Goal: Task Accomplishment & Management: Manage account settings

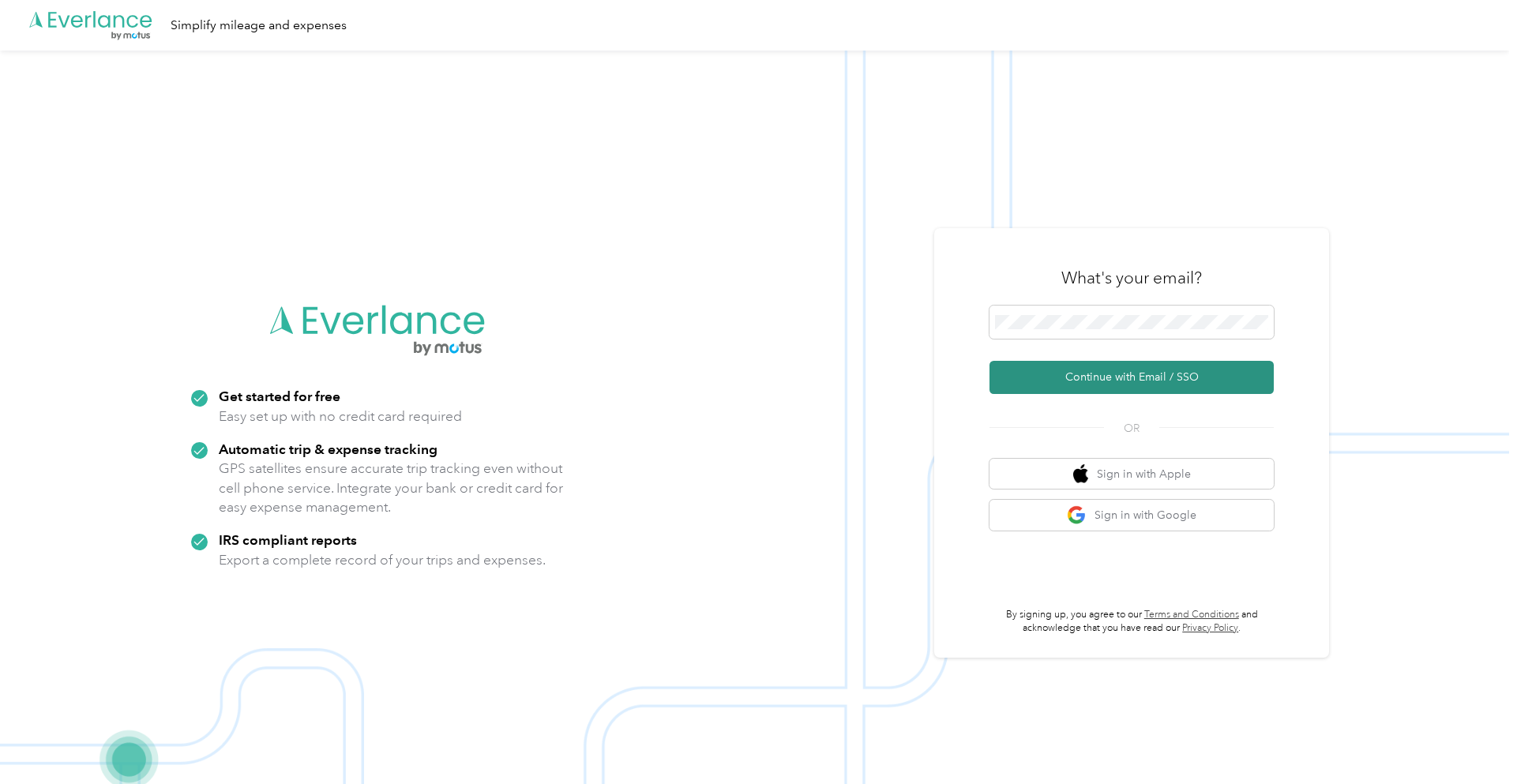
click at [1094, 380] on button "Continue with Email / SSO" at bounding box center [1131, 376] width 284 height 33
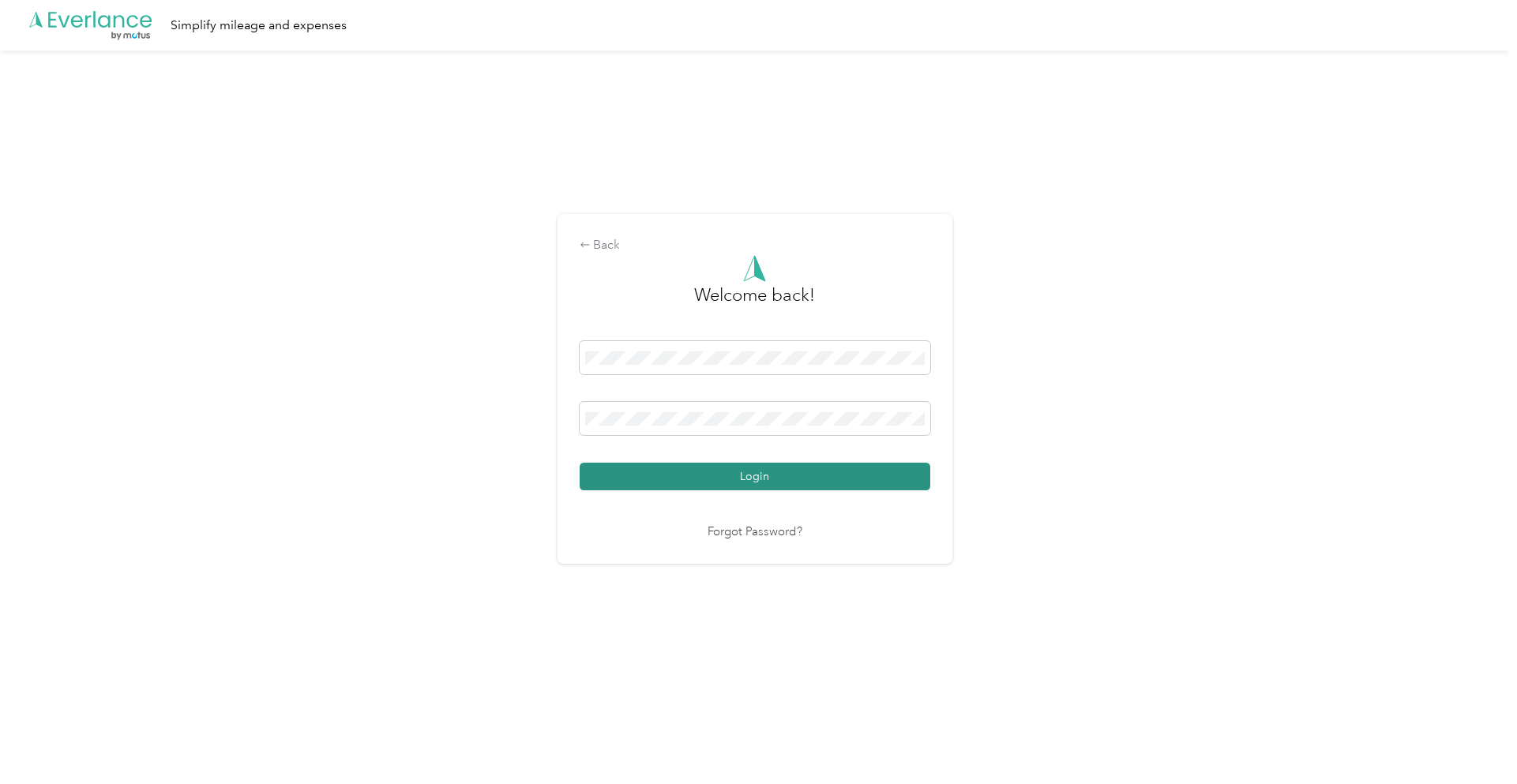
click at [815, 490] on button "Login" at bounding box center [755, 476] width 351 height 28
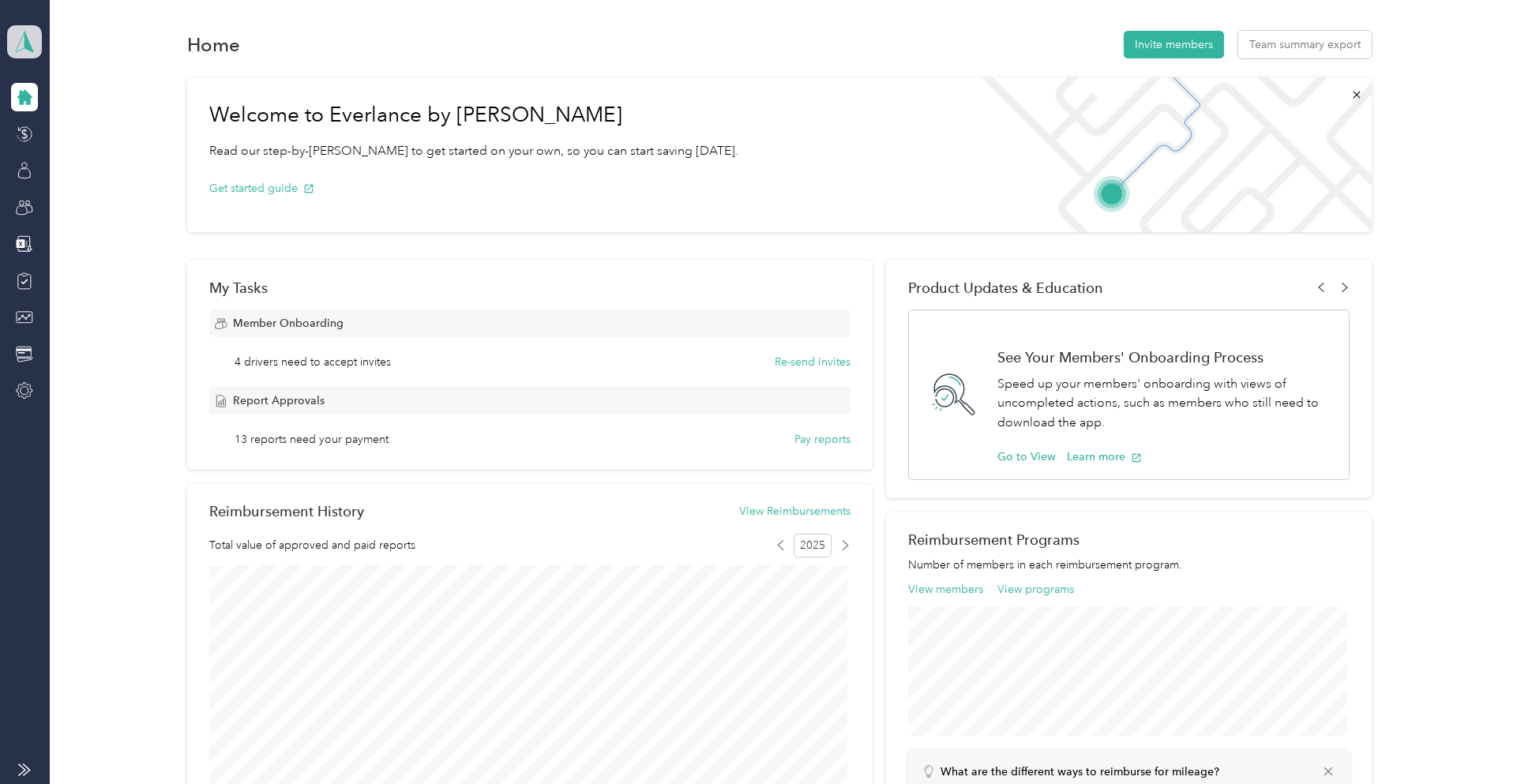
click at [24, 37] on icon at bounding box center [25, 42] width 24 height 22
click at [75, 129] on div "Team dashboard" at bounding box center [65, 130] width 87 height 17
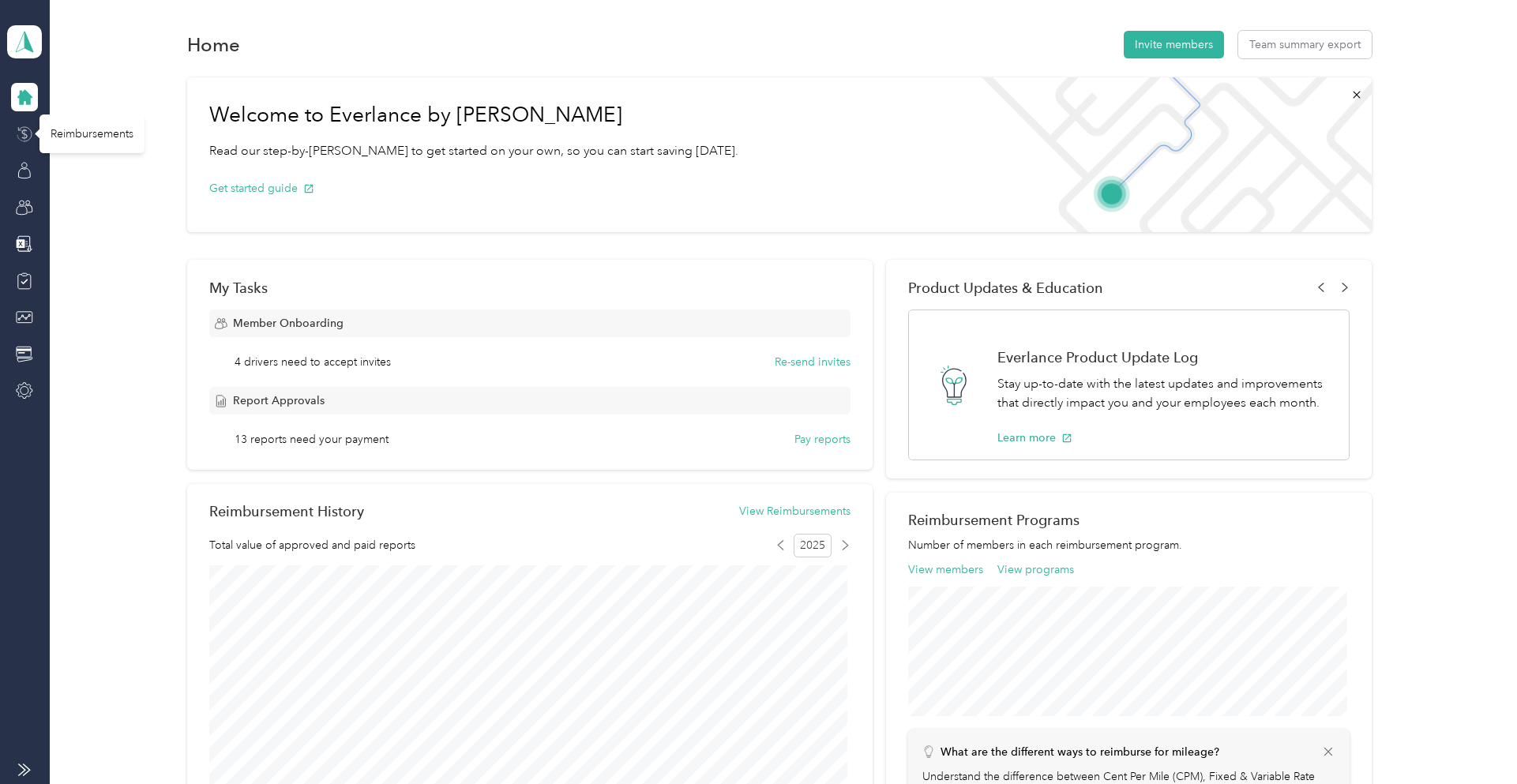
click at [29, 139] on icon at bounding box center [25, 135] width 18 height 18
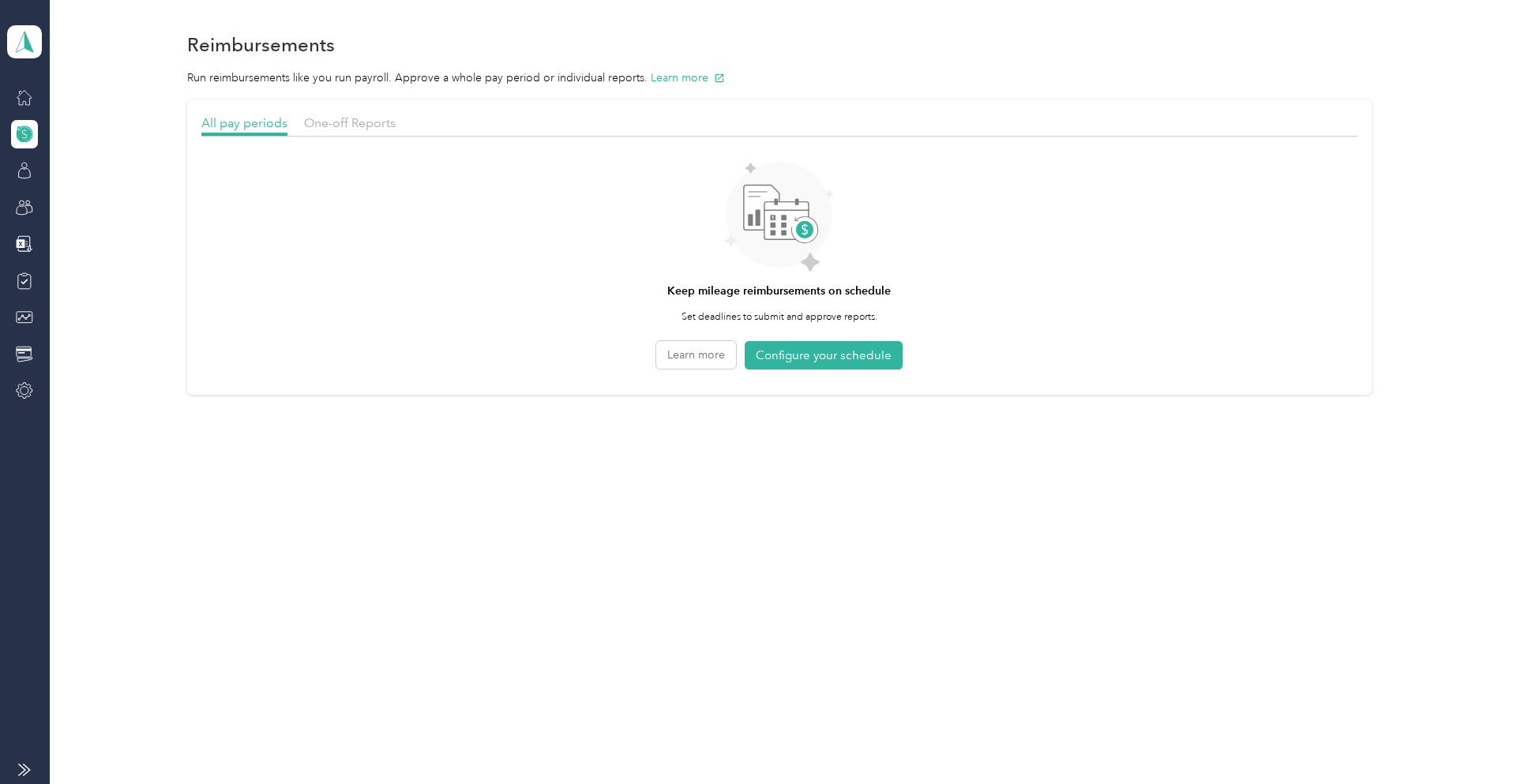
click at [333, 111] on section "All pay periods One-off Reports Keep mileage reimbursements on schedule Set dea…" at bounding box center [779, 246] width 1184 height 295
click at [343, 122] on span "One-off Reports" at bounding box center [350, 122] width 92 height 15
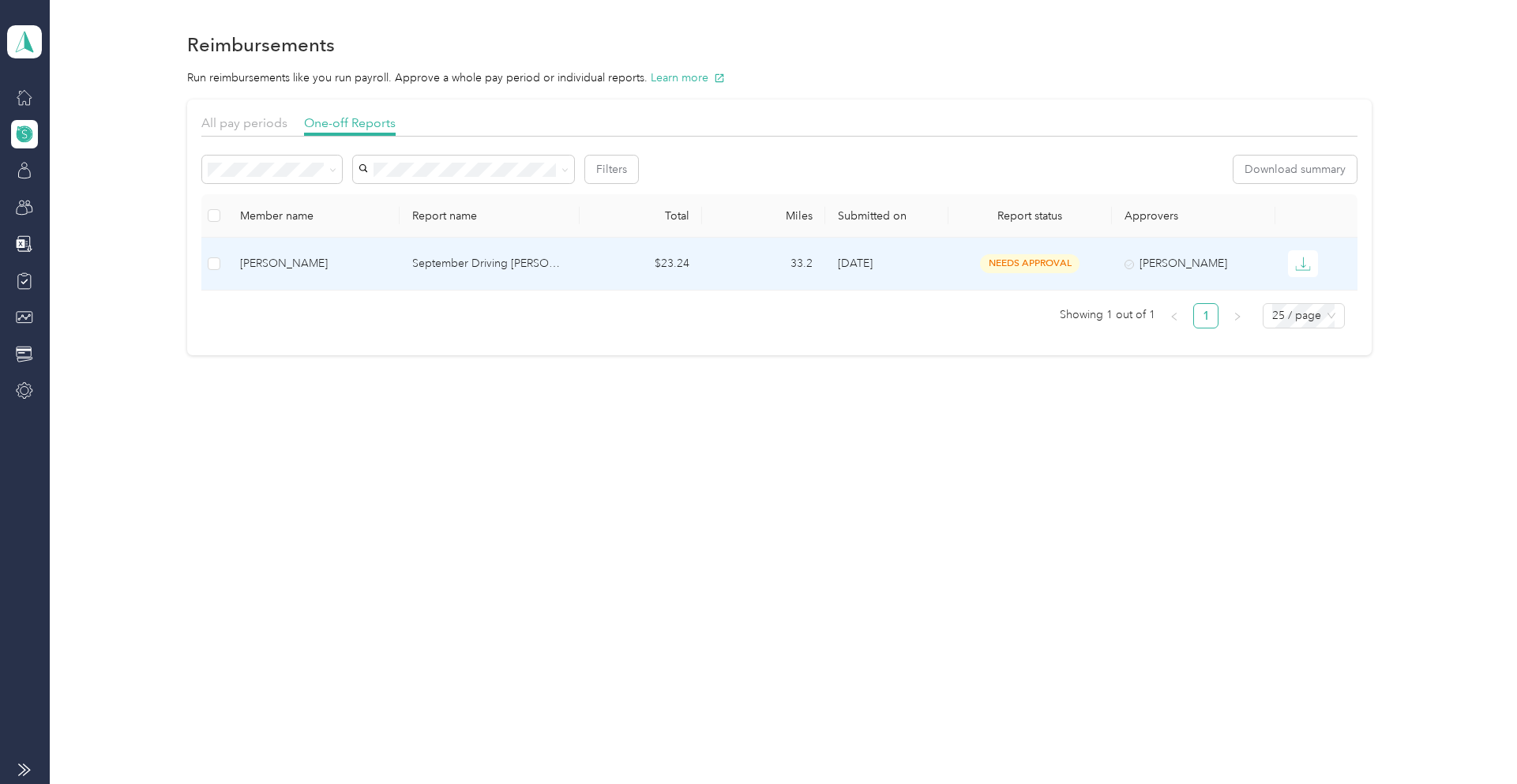
click at [281, 271] on div "[PERSON_NAME]" at bounding box center [313, 264] width 147 height 18
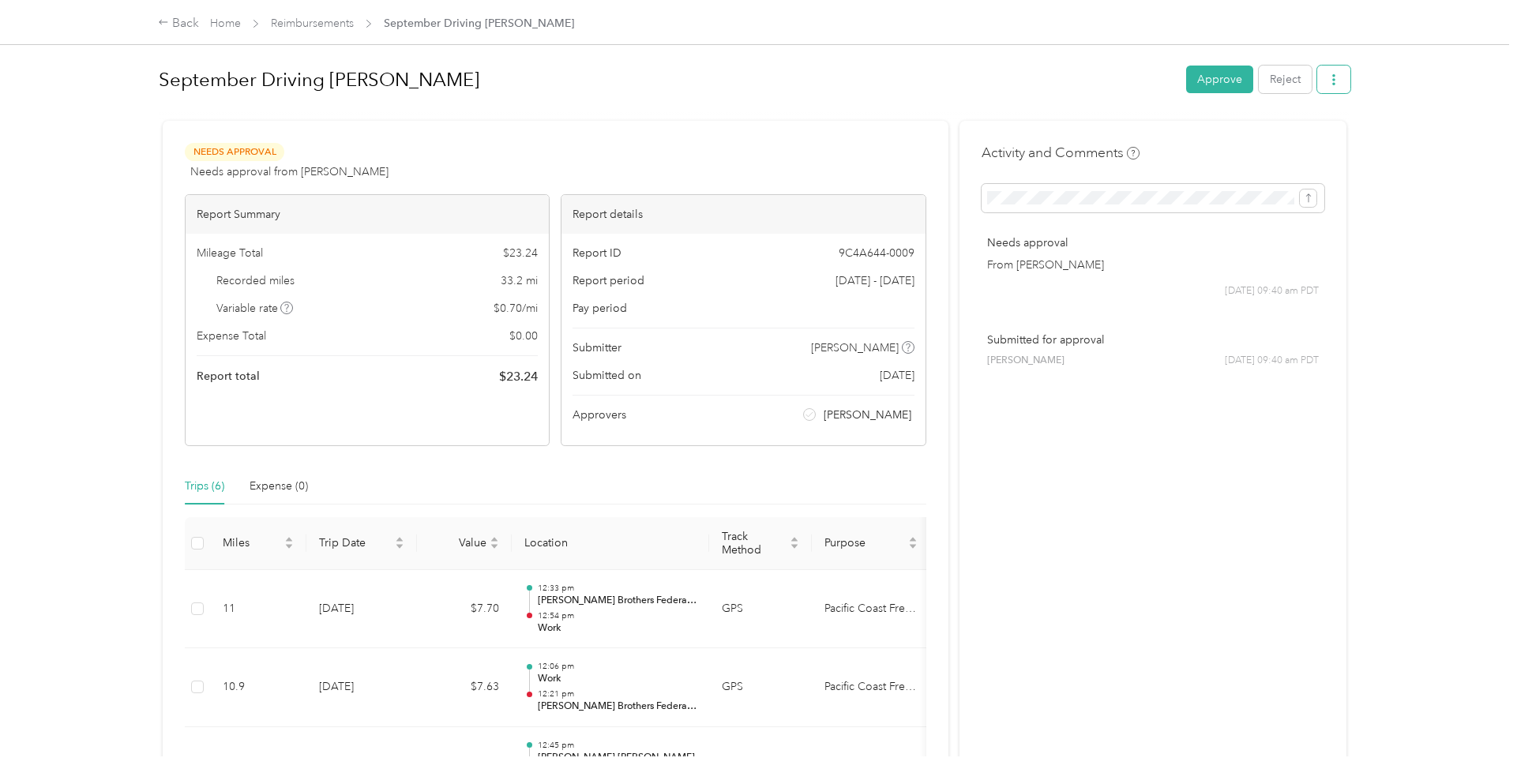
click at [1339, 72] on button "button" at bounding box center [1333, 79] width 33 height 28
click at [1322, 126] on li "Download" at bounding box center [1288, 138] width 116 height 28
click at [1285, 146] on span "Download" at bounding box center [1283, 138] width 52 height 17
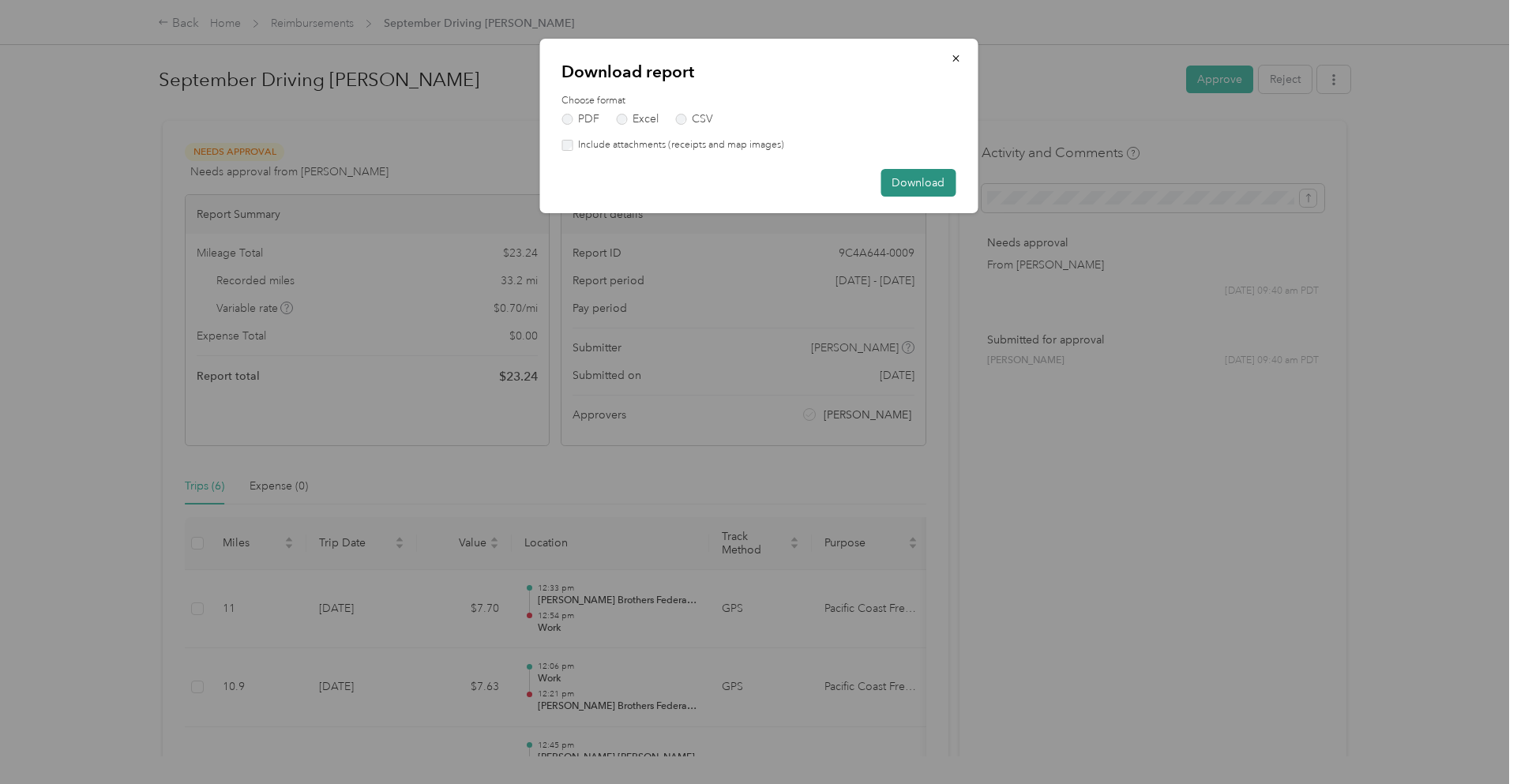
click at [933, 173] on button "Download" at bounding box center [918, 183] width 75 height 28
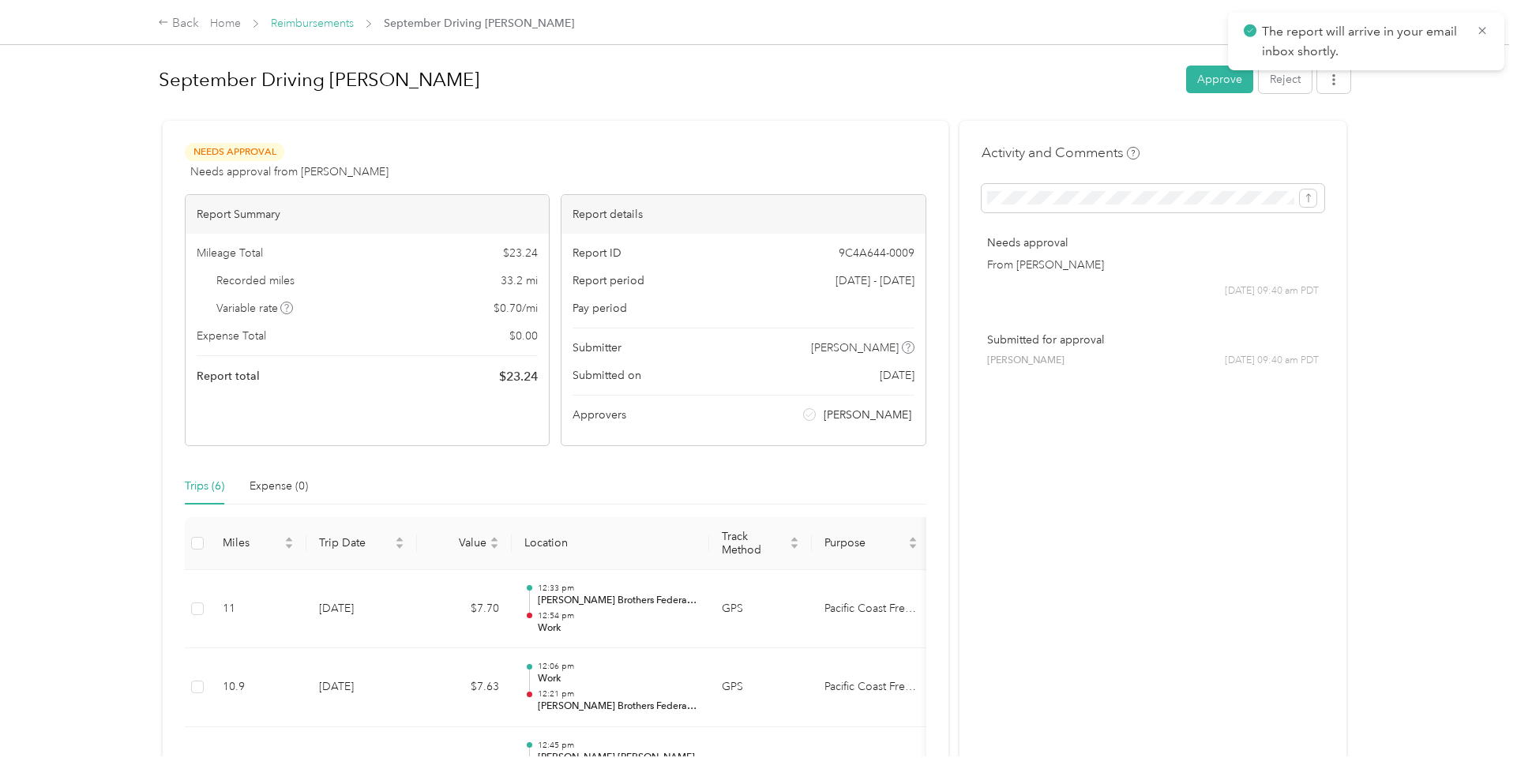
click at [306, 26] on link "Reimbursements" at bounding box center [313, 24] width 83 height 14
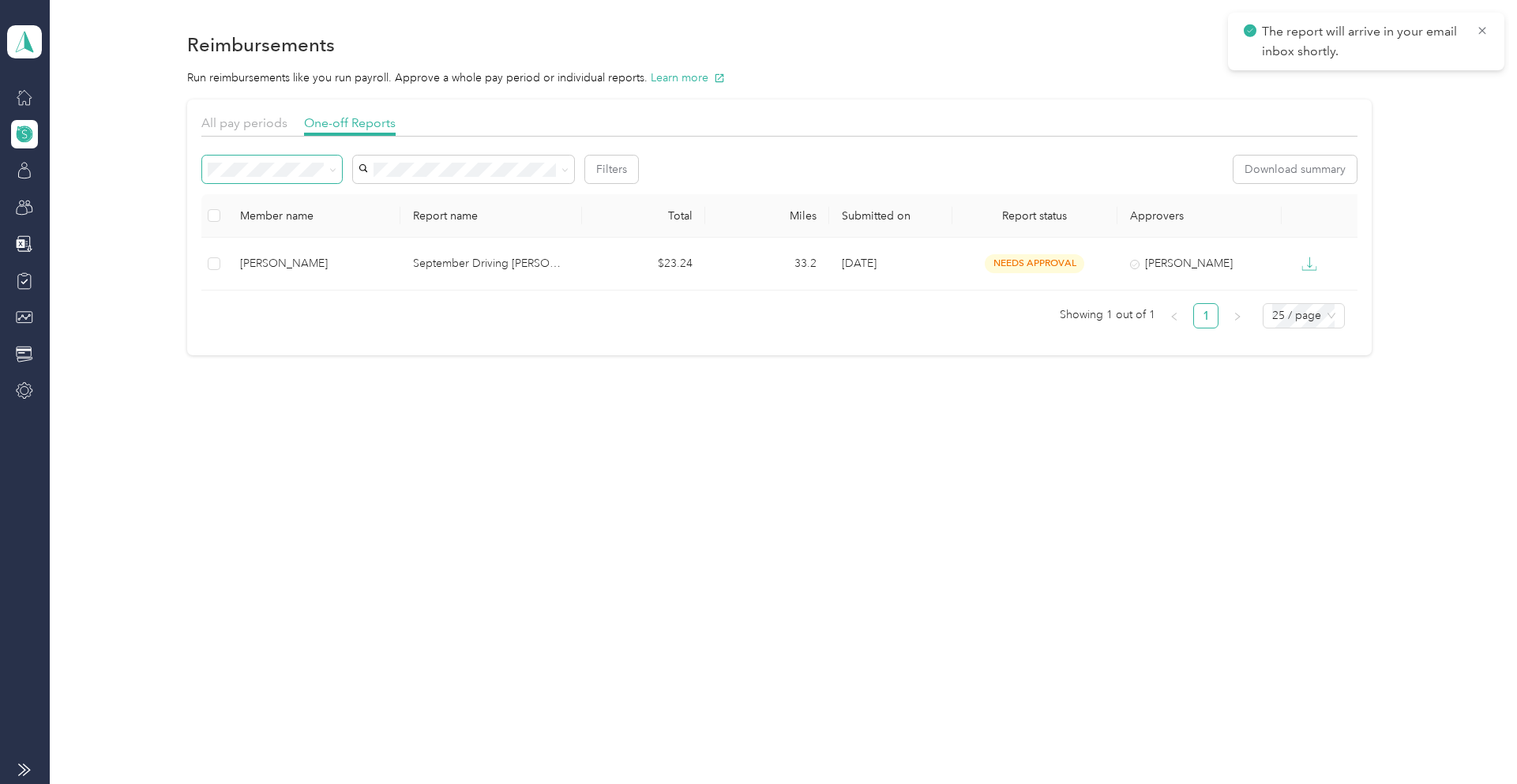
click at [328, 169] on span at bounding box center [330, 169] width 13 height 17
click at [340, 164] on span at bounding box center [271, 169] width 140 height 28
click at [338, 170] on span at bounding box center [271, 169] width 140 height 28
click at [334, 165] on span at bounding box center [333, 169] width 7 height 14
click at [324, 176] on span at bounding box center [330, 169] width 13 height 17
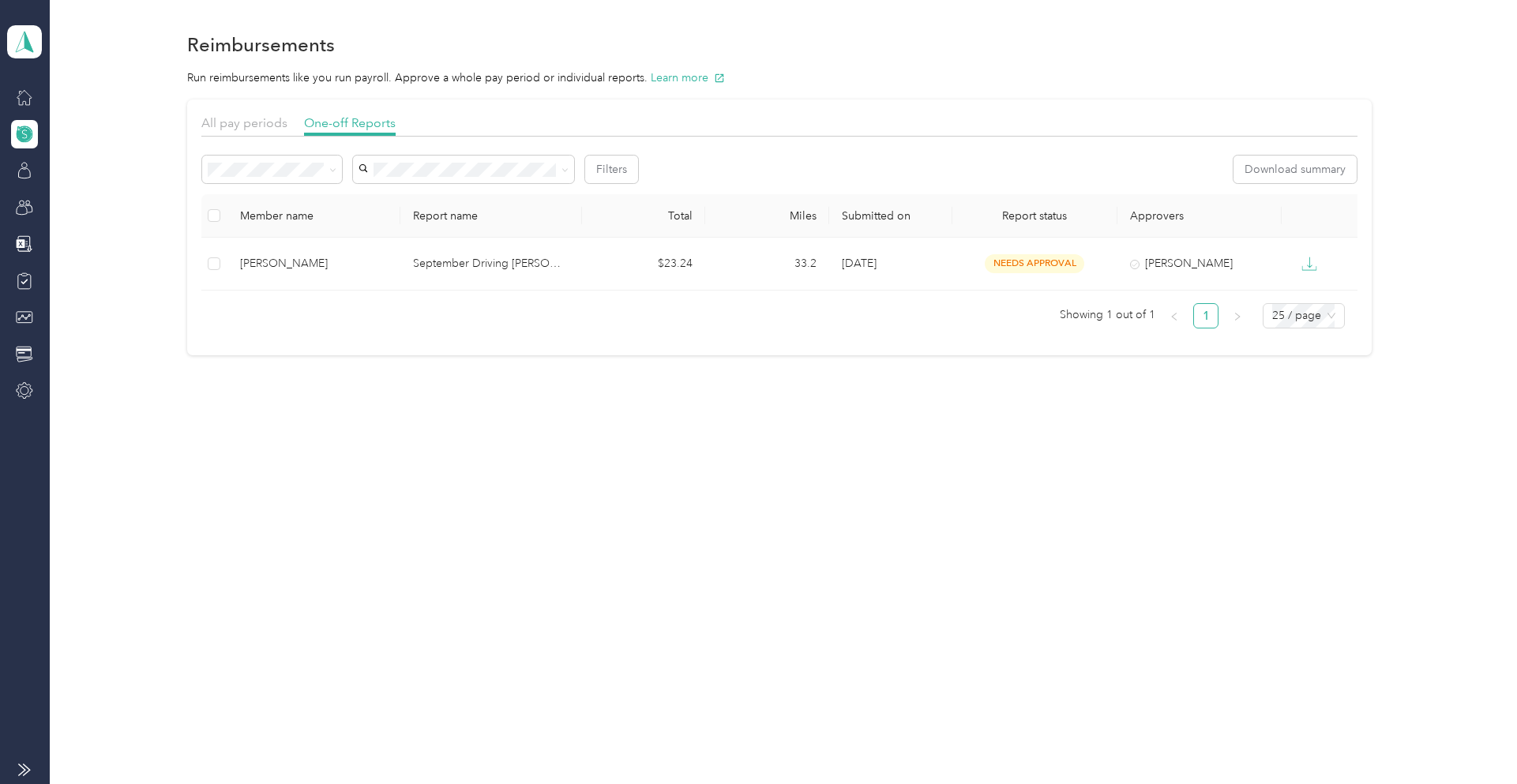
click at [276, 244] on li "Needs payment" at bounding box center [272, 249] width 140 height 28
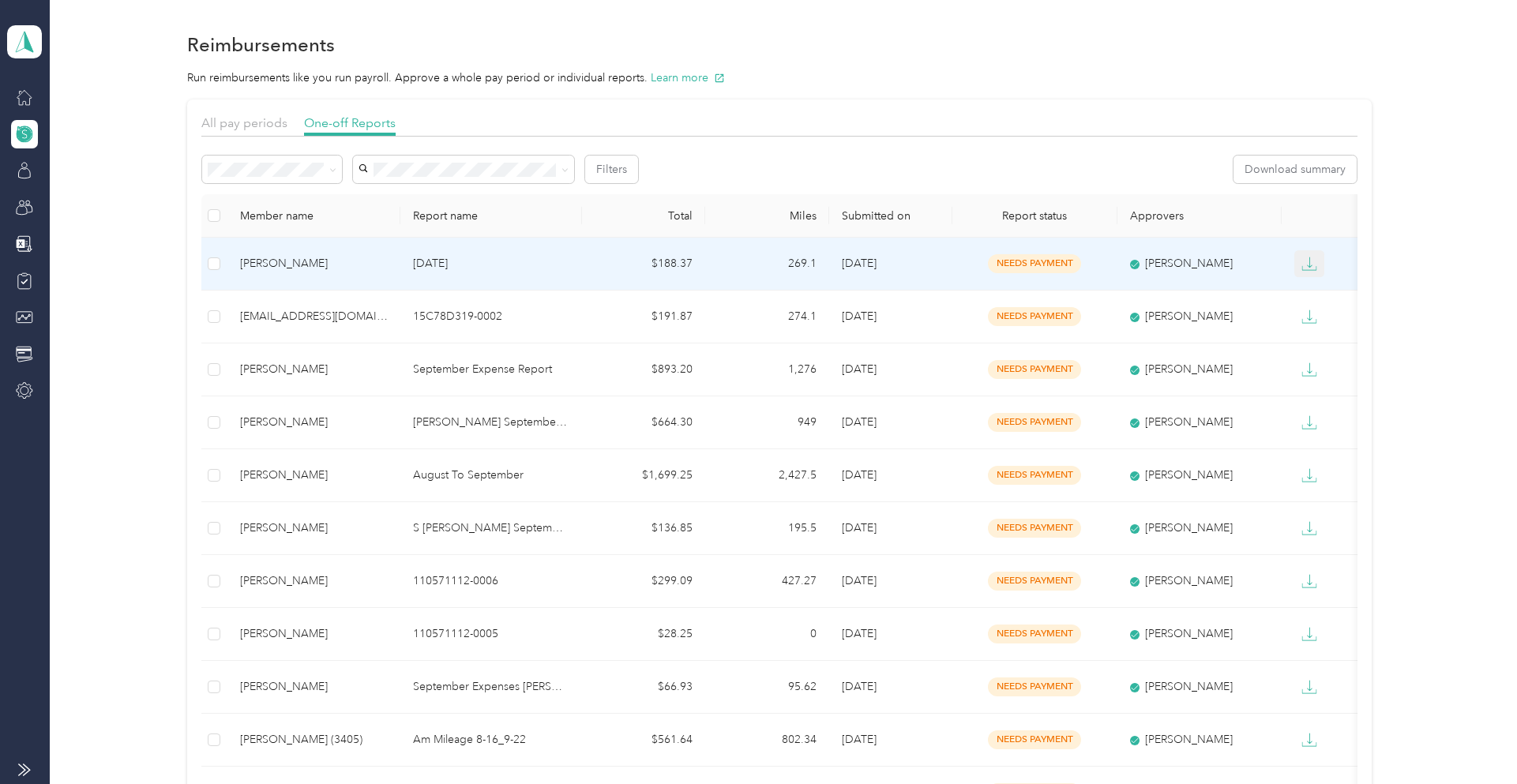
click at [1308, 266] on icon "button" at bounding box center [1309, 261] width 5 height 11
click at [1324, 290] on div "PDF" at bounding box center [1321, 292] width 33 height 17
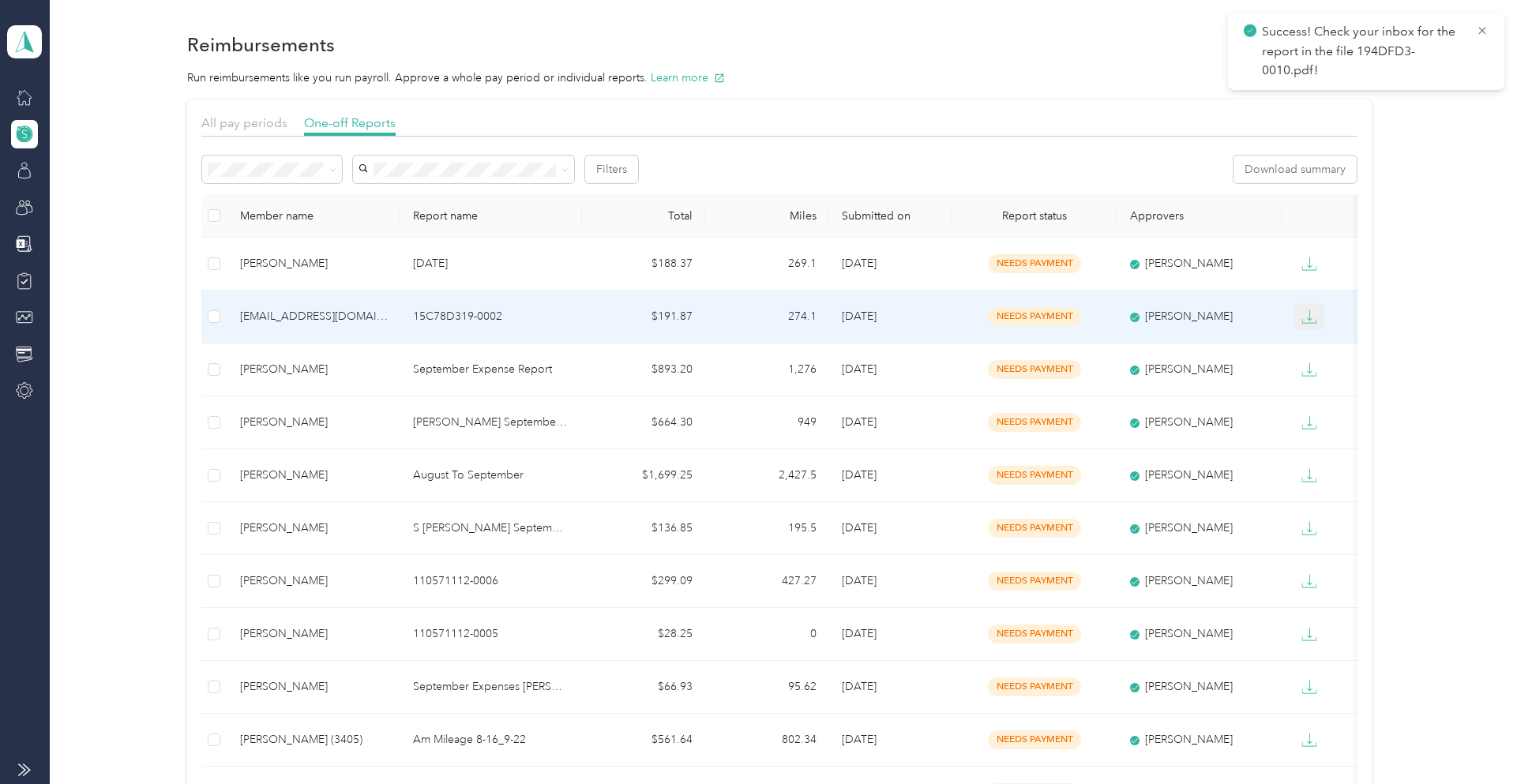
click at [1309, 318] on icon "button" at bounding box center [1309, 317] width 16 height 16
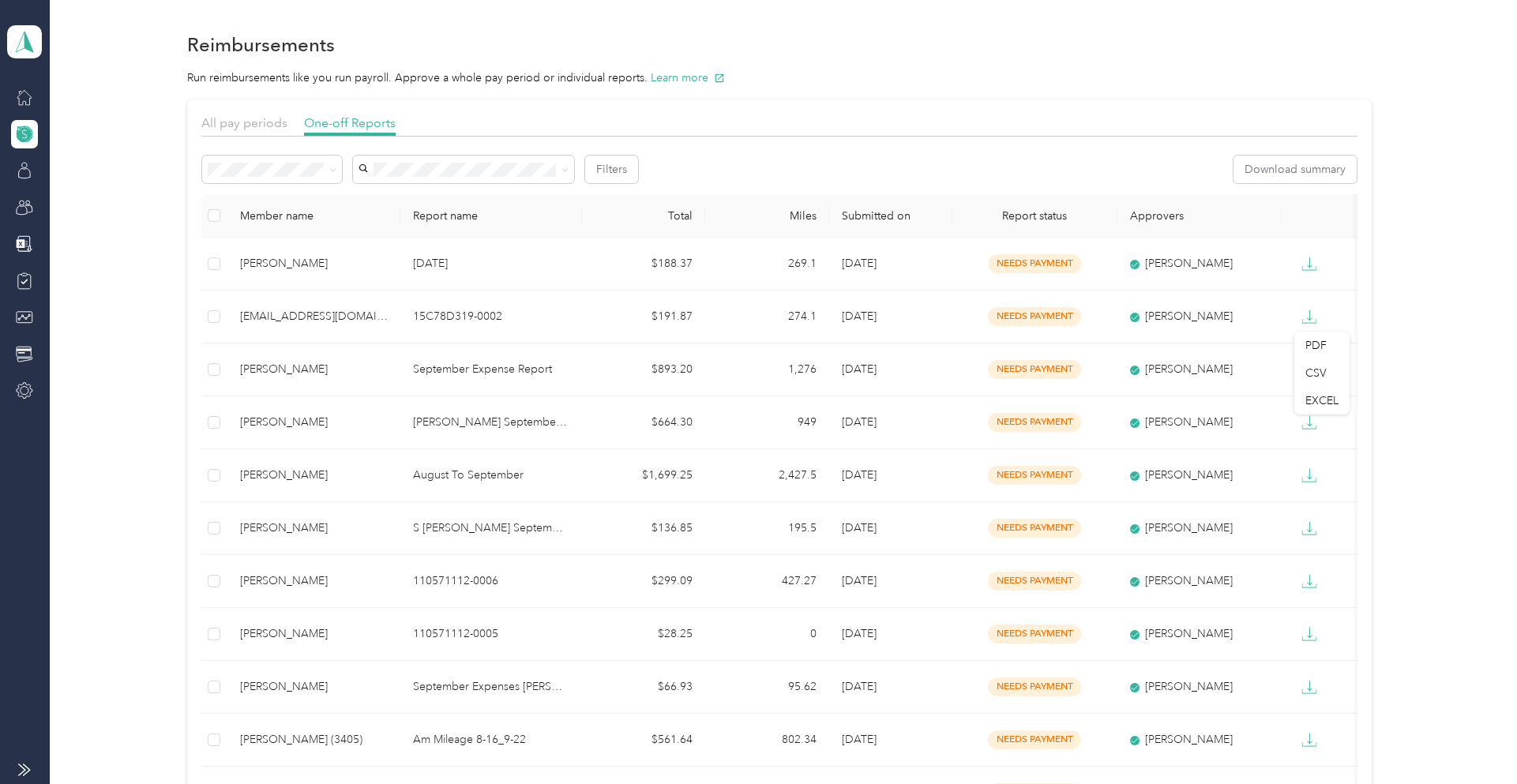
click at [1445, 268] on div "All pay periods One-off Reports Filters Download summary Member name Report nam…" at bounding box center [778, 544] width 1421 height 891
